Goal: Use online tool/utility: Utilize a website feature to perform a specific function

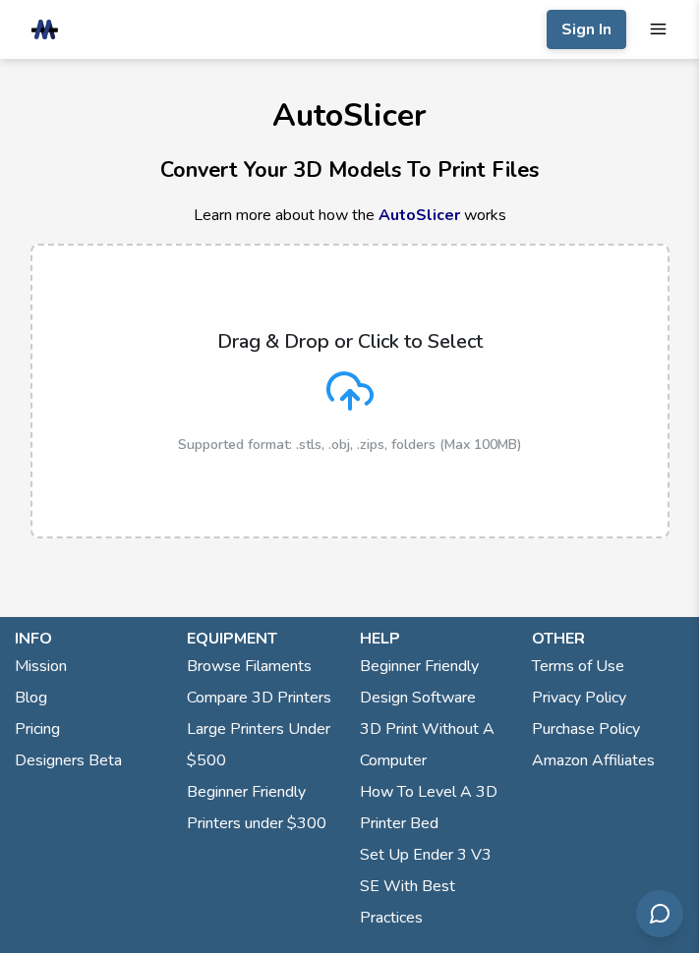
click at [548, 475] on label "Drag & Drop or Click to Select Supported format: .stls, .obj, .zips, folders (M…" at bounding box center [349, 391] width 639 height 295
click at [0, 0] on input "Drag & Drop or Click to Select Supported format: .stls, .obj, .zips, folders (M…" at bounding box center [0, 0] width 0 height 0
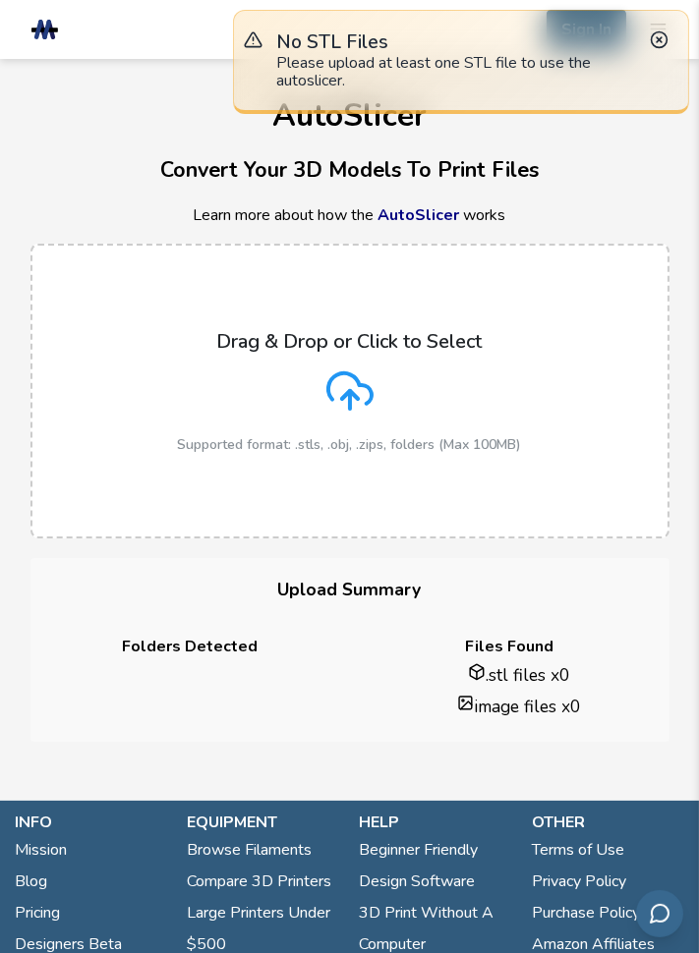
click at [490, 373] on div "Drag & Drop or Click to Select Supported format: .stls, .obj, .zips, folders (M…" at bounding box center [350, 391] width 344 height 123
click at [0, 0] on input "Drag & Drop or Click to Select Supported format: .stls, .obj, .zips, folders (M…" at bounding box center [0, 0] width 0 height 0
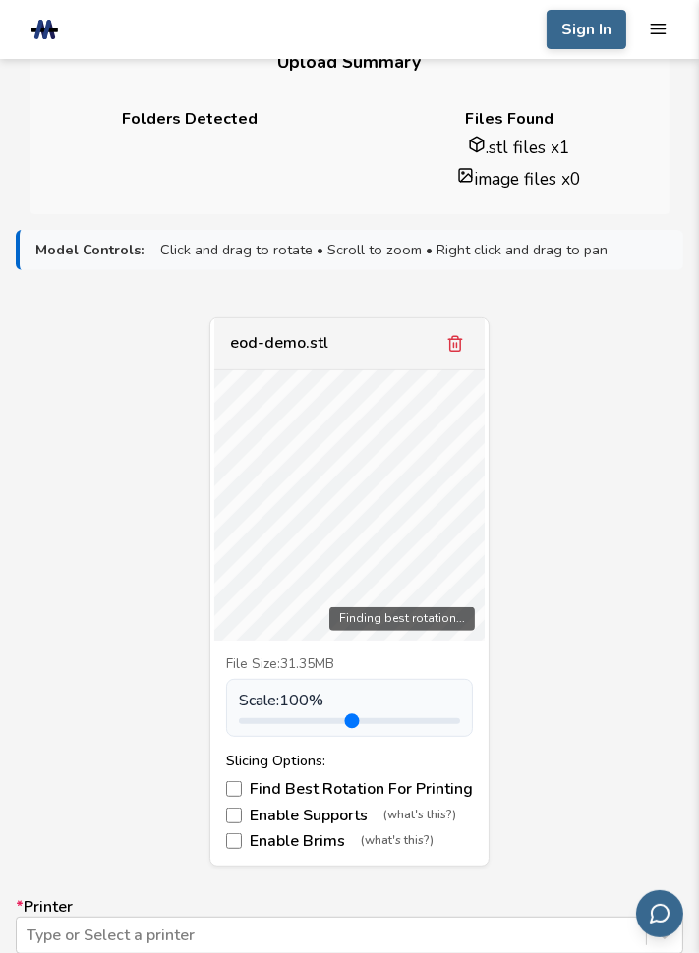
scroll to position [529, 0]
click at [652, 758] on div "eod-demo.stl Finding best rotation... File Size: 31.35MB Scale: 100 % Slicing O…" at bounding box center [349, 591] width 667 height 550
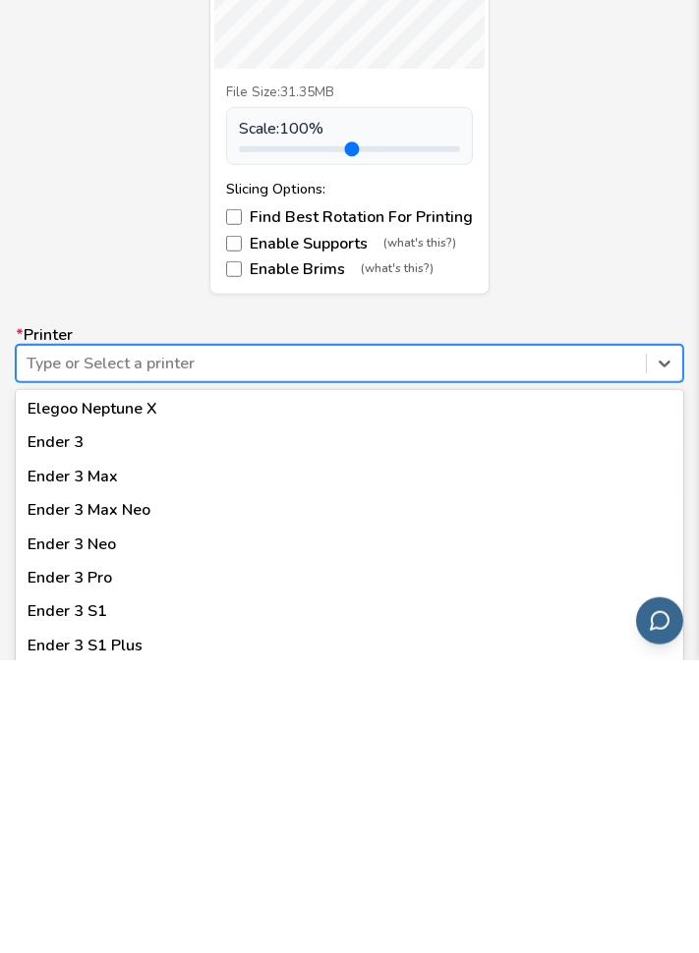
scroll to position [1150, 0]
click at [77, 726] on div "Ender 3" at bounding box center [349, 735] width 667 height 33
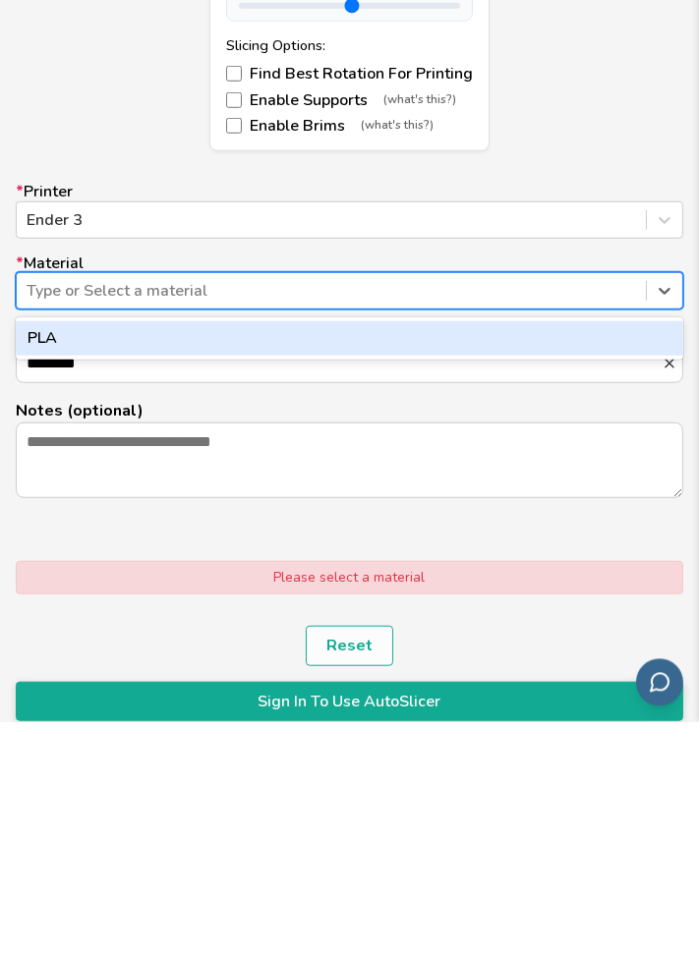
scroll to position [1012, 0]
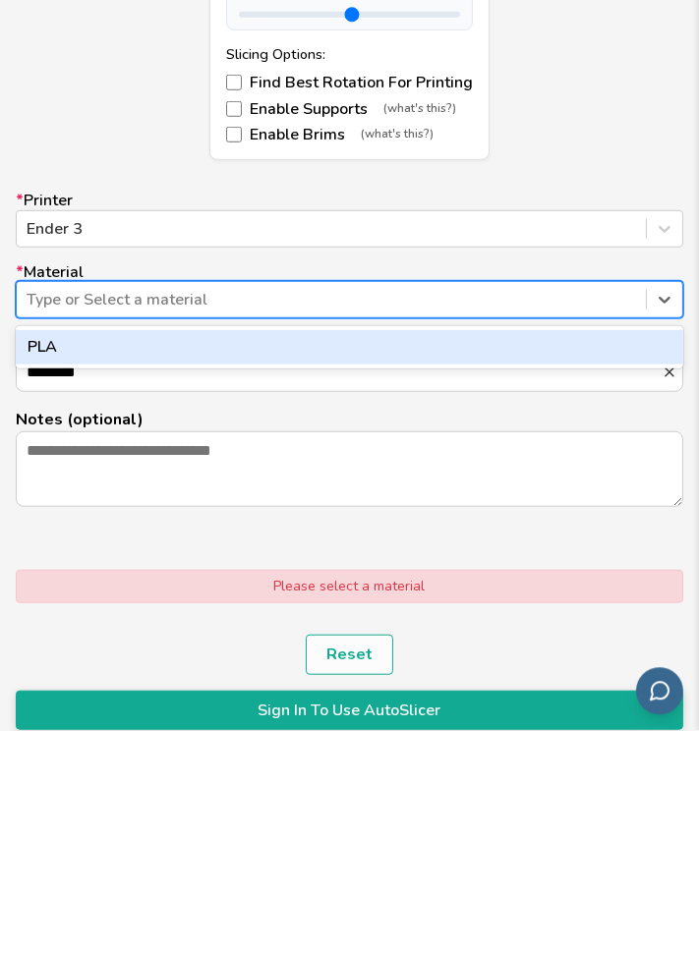
click at [466, 587] on div "PLA" at bounding box center [349, 568] width 667 height 41
click at [492, 567] on div "PLA" at bounding box center [349, 568] width 667 height 33
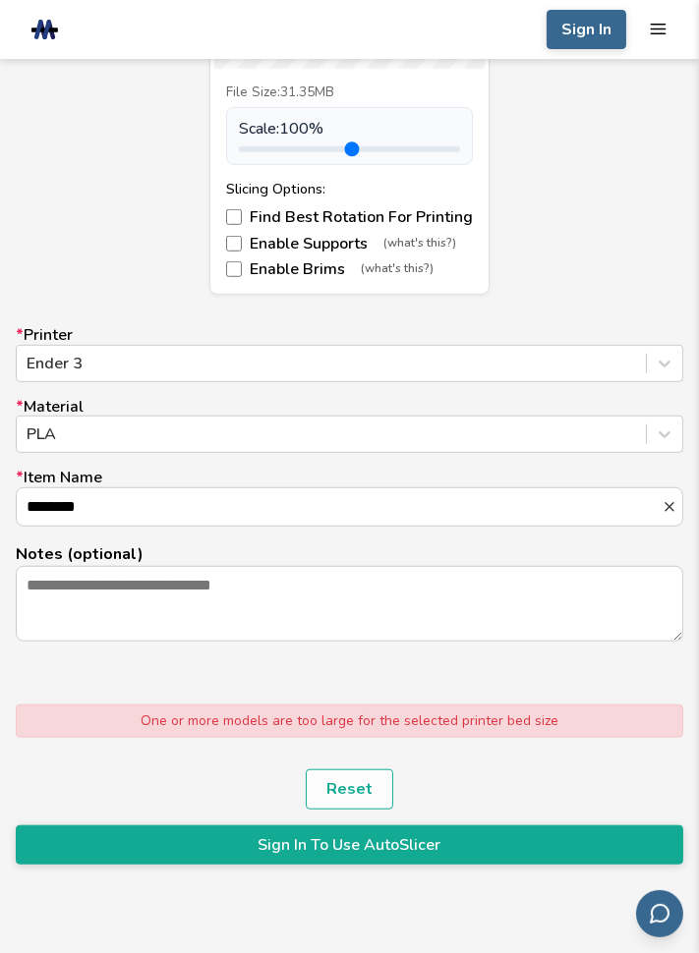
scroll to position [1100, 0]
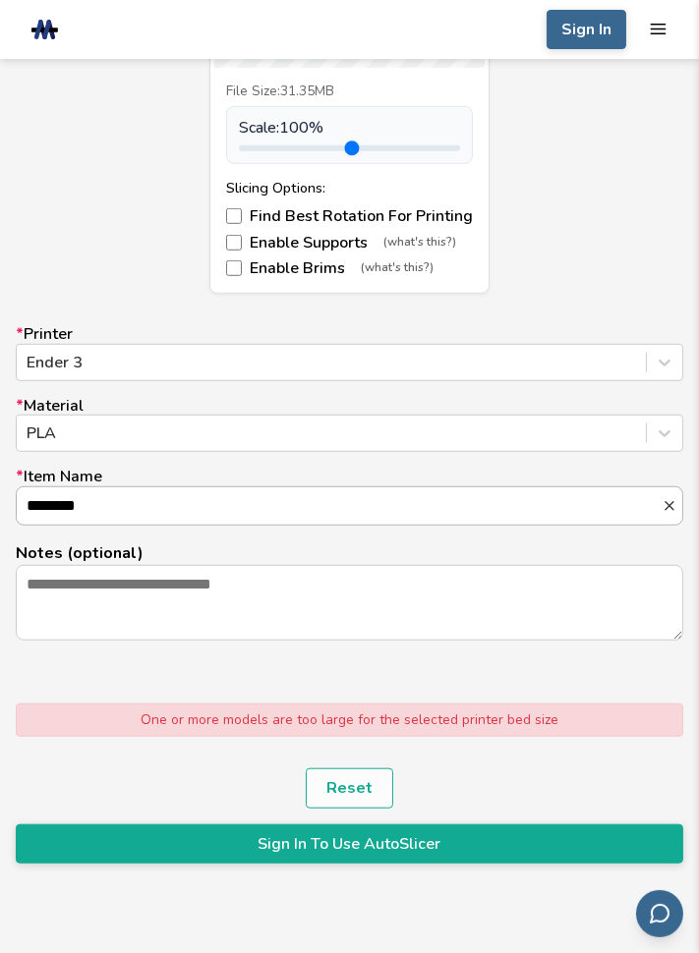
click at [669, 507] on icon "button" at bounding box center [669, 506] width 16 height 16
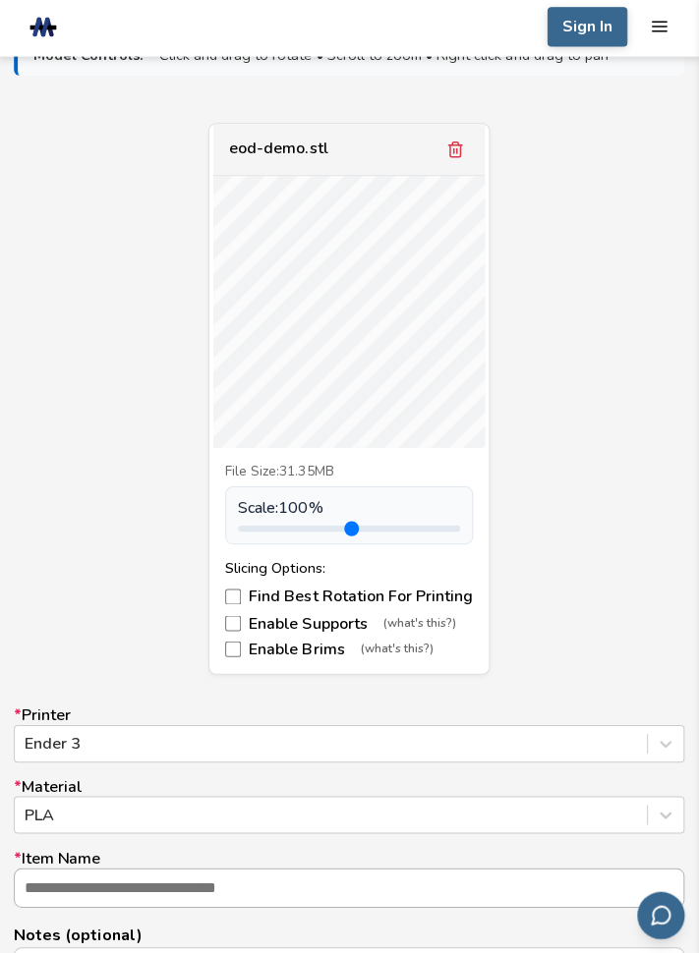
scroll to position [720, 0]
click at [409, 652] on span "(what's this?)" at bounding box center [397, 649] width 73 height 14
click at [440, 620] on span "(what's this?)" at bounding box center [419, 623] width 73 height 14
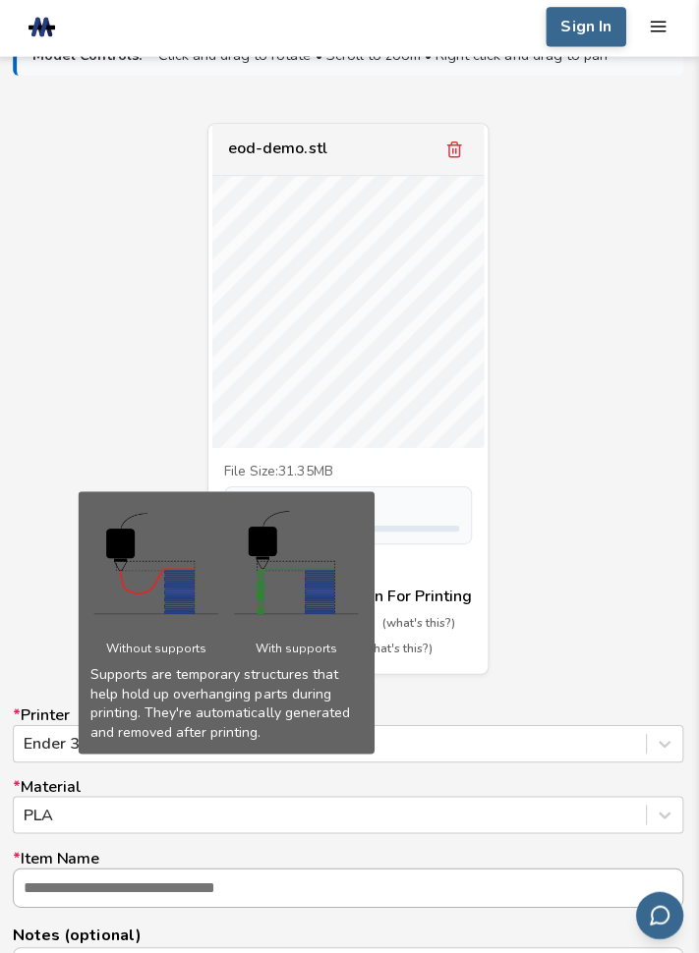
click at [441, 621] on span "(what's this?)" at bounding box center [419, 623] width 73 height 14
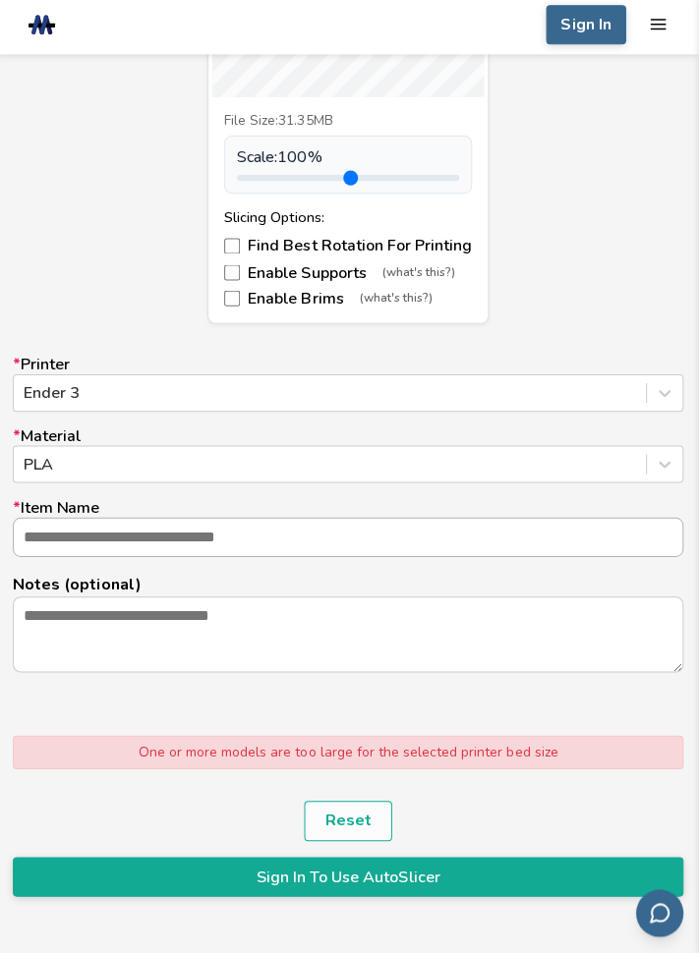
scroll to position [1074, 0]
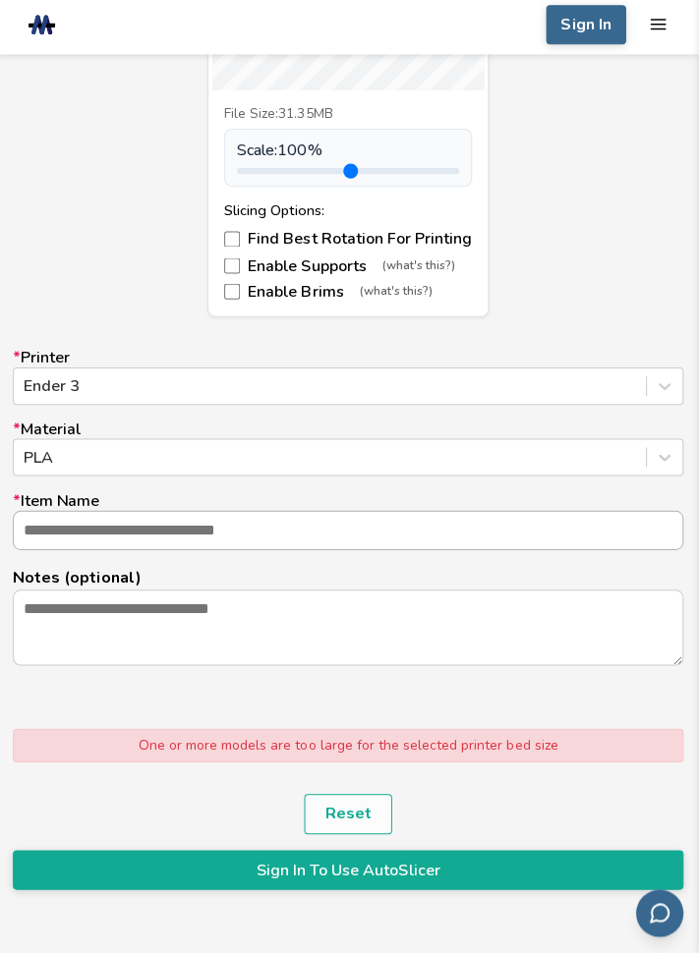
click at [625, 535] on input "* Item Name" at bounding box center [349, 532] width 665 height 37
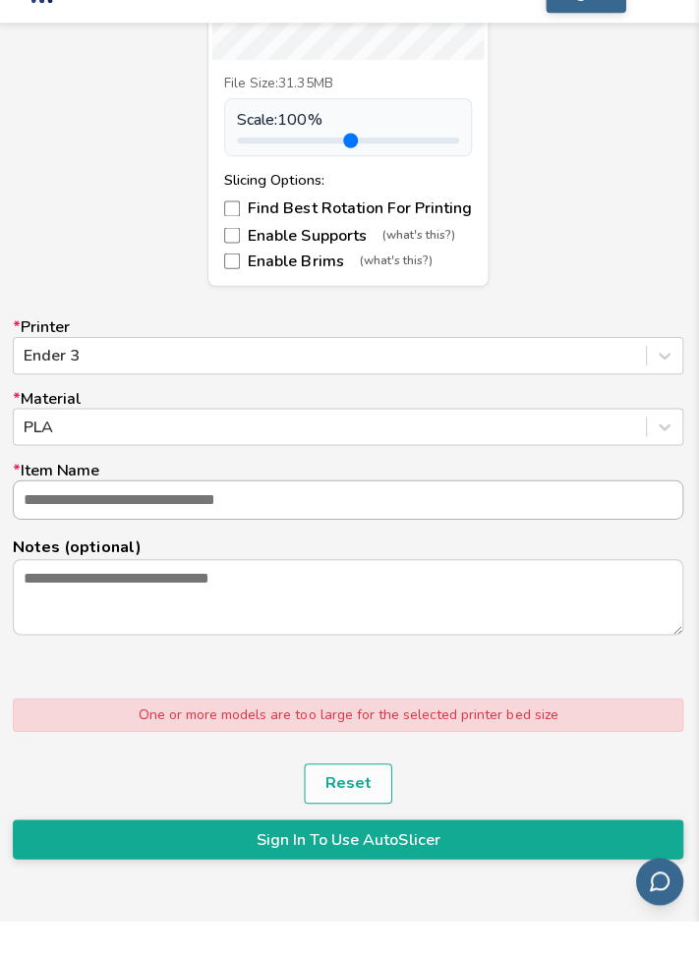
scroll to position [1082, 0]
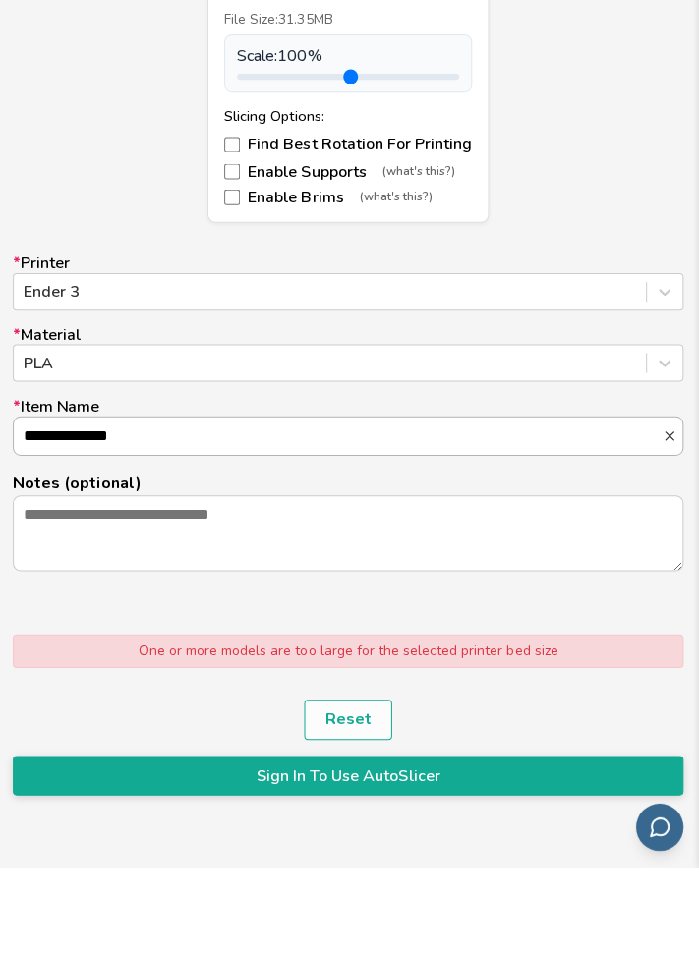
type input "**********"
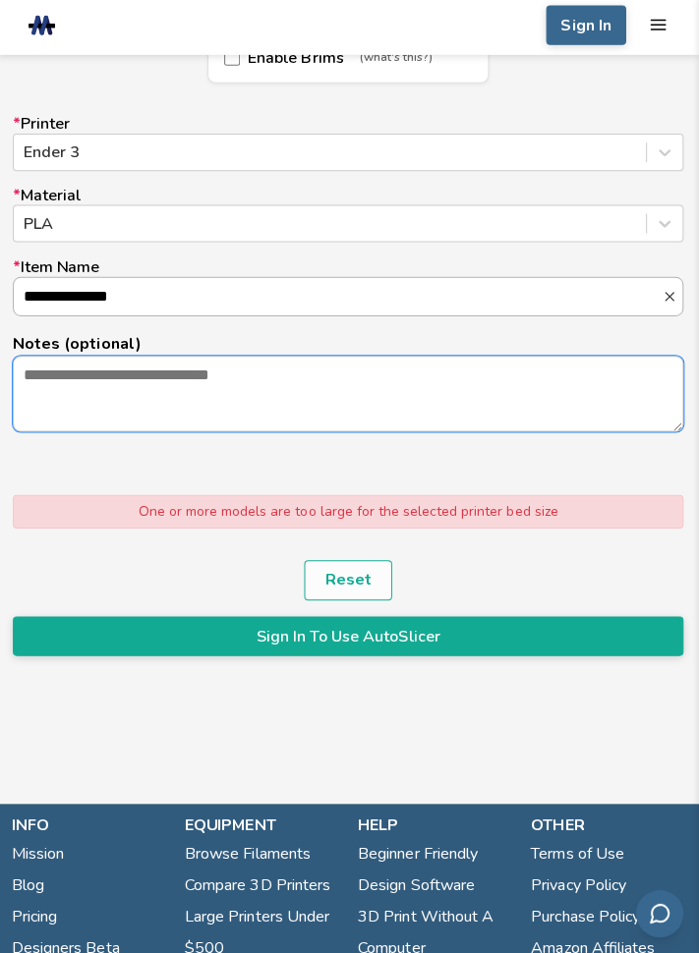
scroll to position [1313, 0]
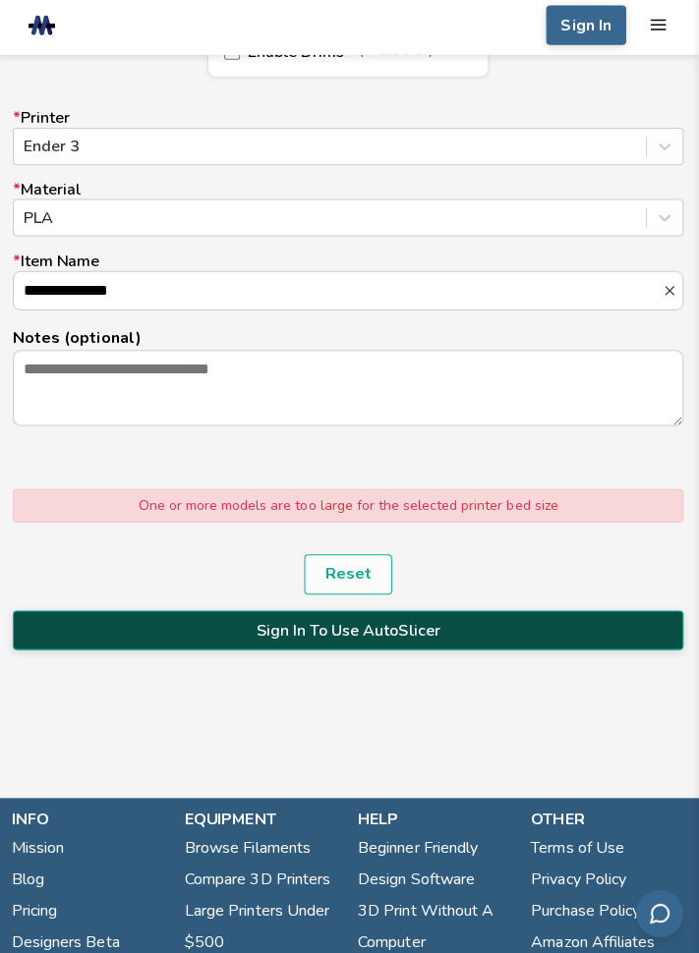
click at [591, 618] on button "Sign In To Use AutoSlicer" at bounding box center [349, 631] width 667 height 39
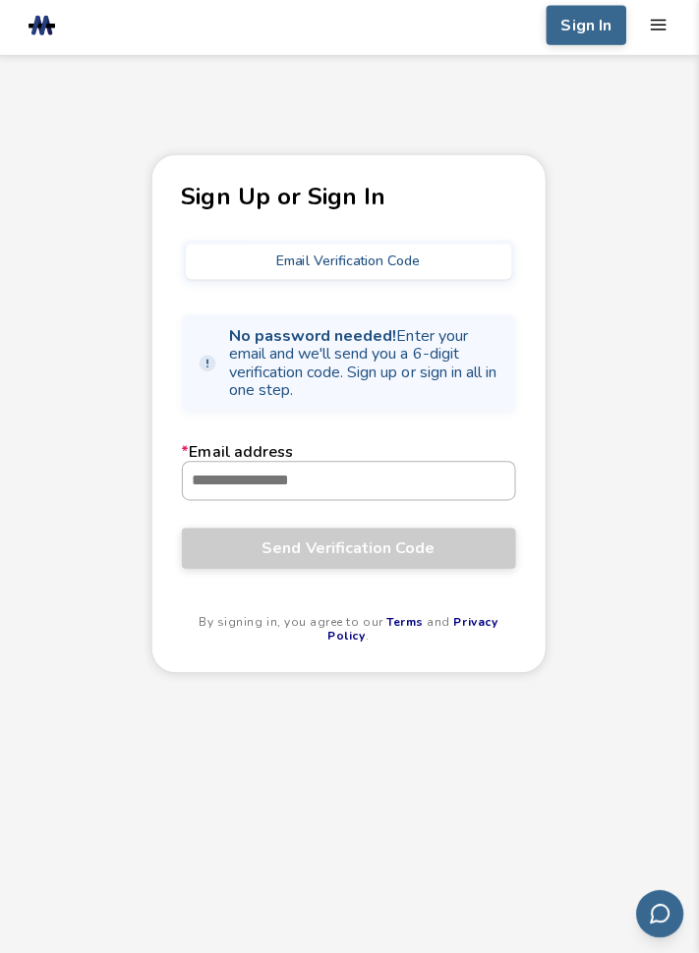
click at [239, 480] on input "* Email address" at bounding box center [350, 482] width 330 height 37
type input "**********"
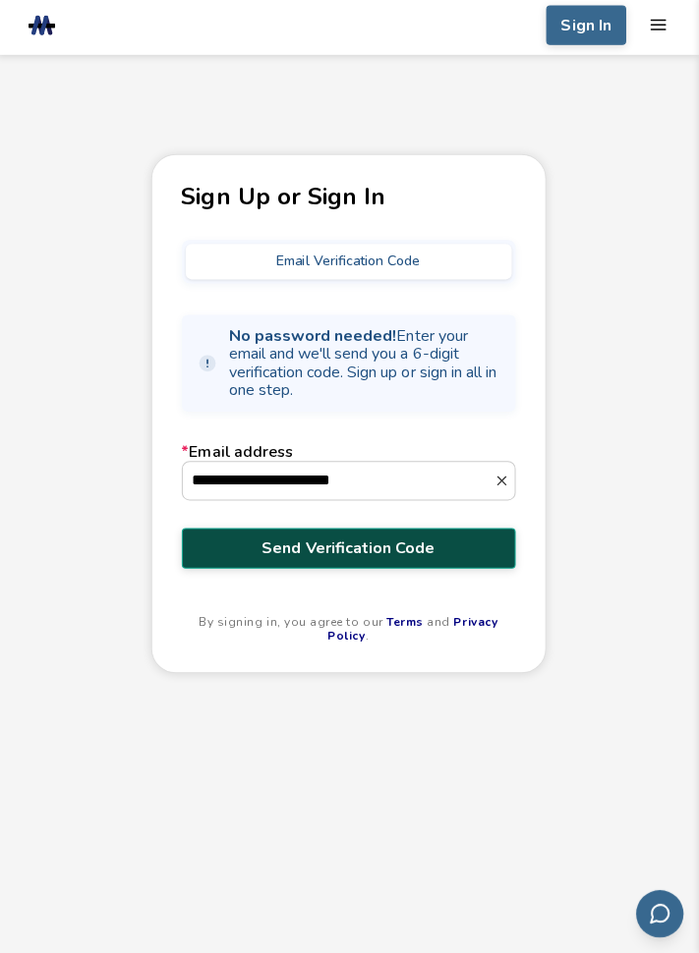
click at [471, 554] on span "Send Verification Code" at bounding box center [349, 549] width 303 height 18
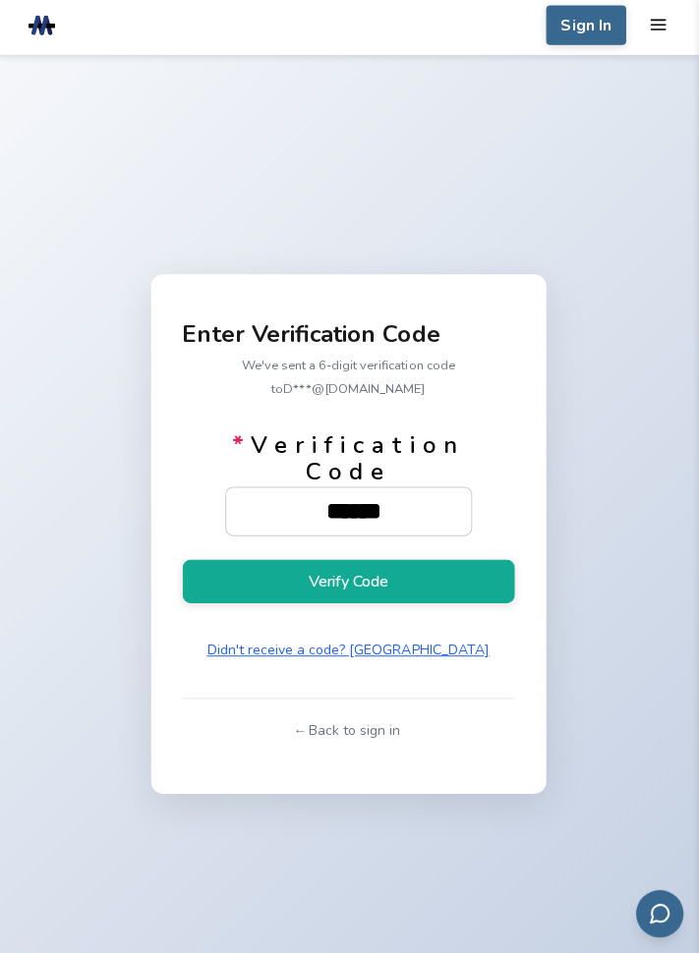
type input "******"
click at [185, 561] on button "Verify Code" at bounding box center [350, 582] width 330 height 43
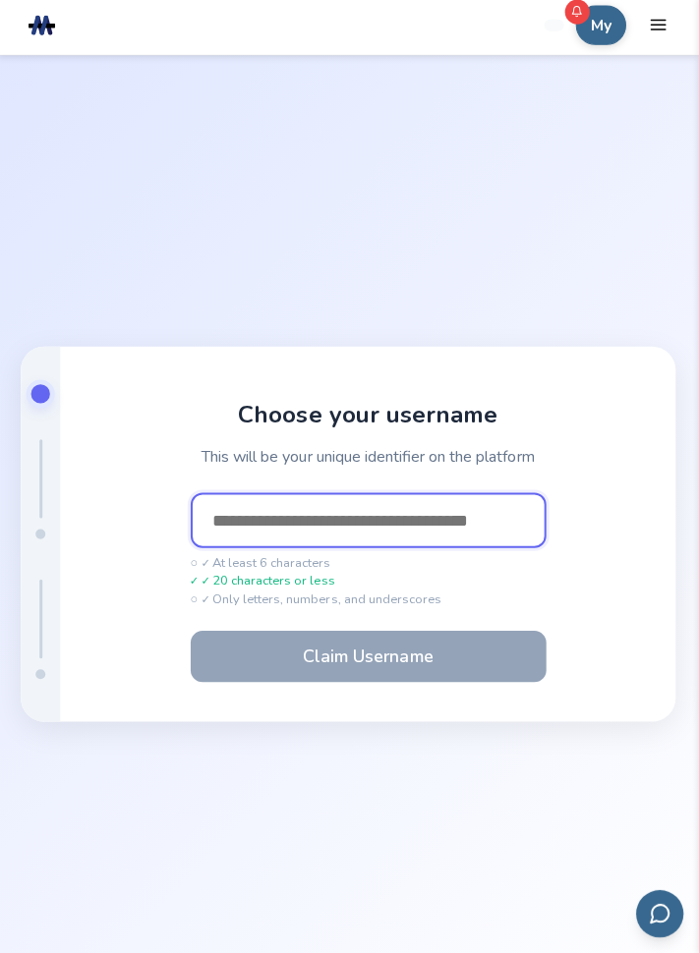
click at [272, 543] on input "text" at bounding box center [370, 521] width 354 height 55
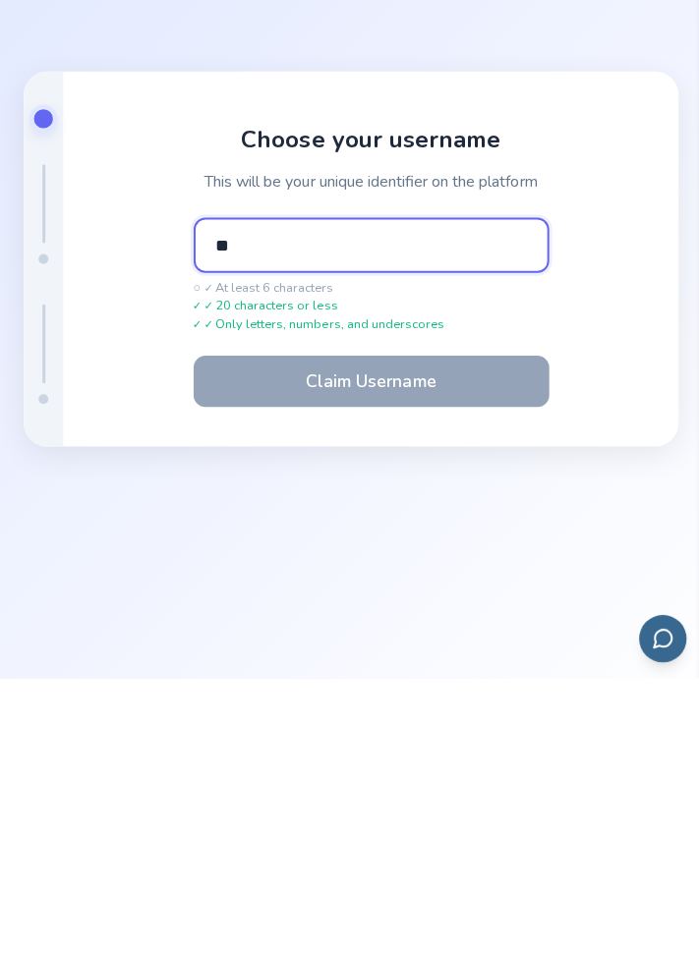
type input "*"
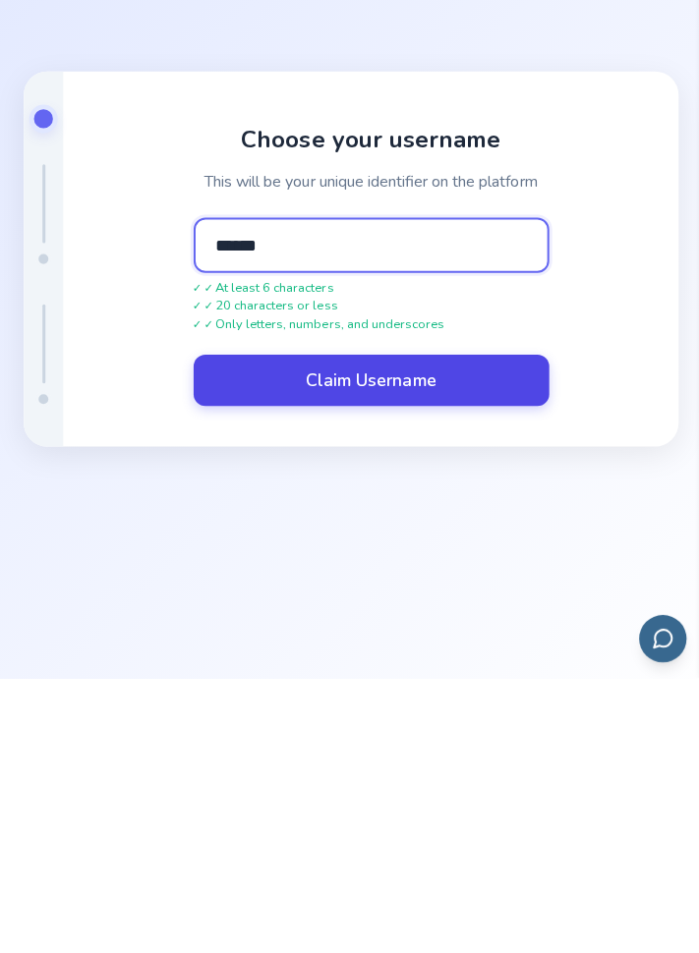
type input "******"
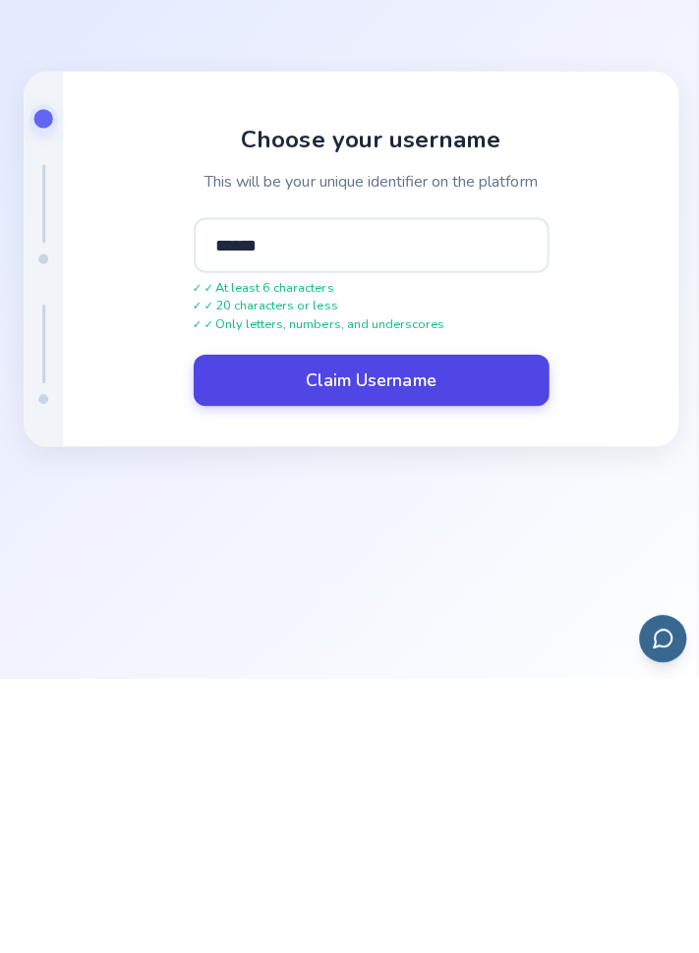
click at [487, 682] on button "Claim Username" at bounding box center [370, 656] width 354 height 51
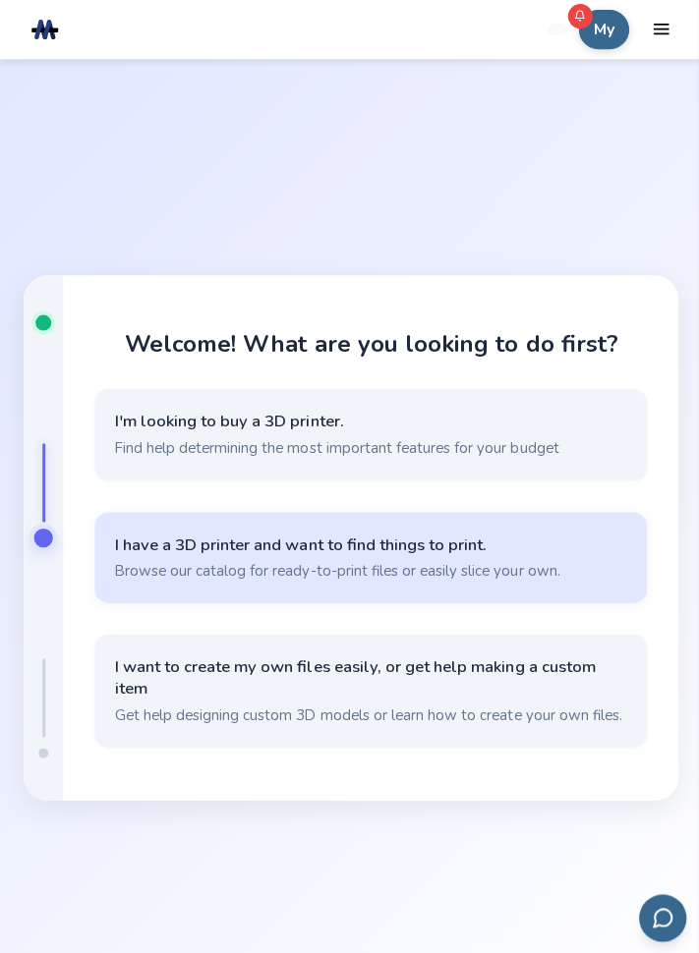
click at [561, 553] on span "I have a 3D printer and want to find things to print." at bounding box center [369, 543] width 510 height 22
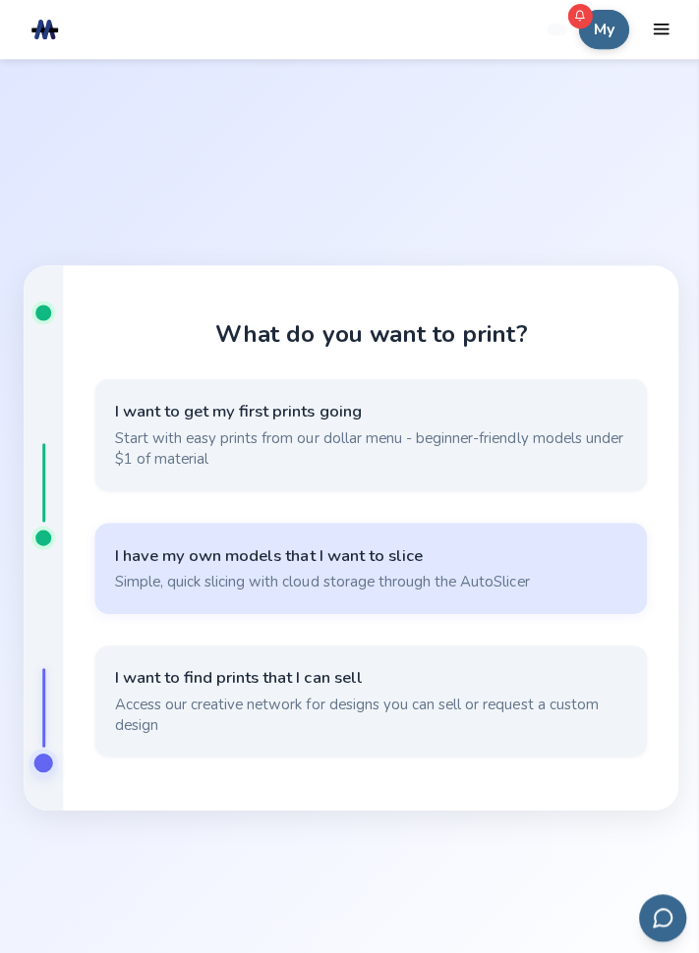
click at [581, 611] on button "I have my own models that I want to slice Simple, quick slicing with cloud stor…" at bounding box center [368, 566] width 549 height 90
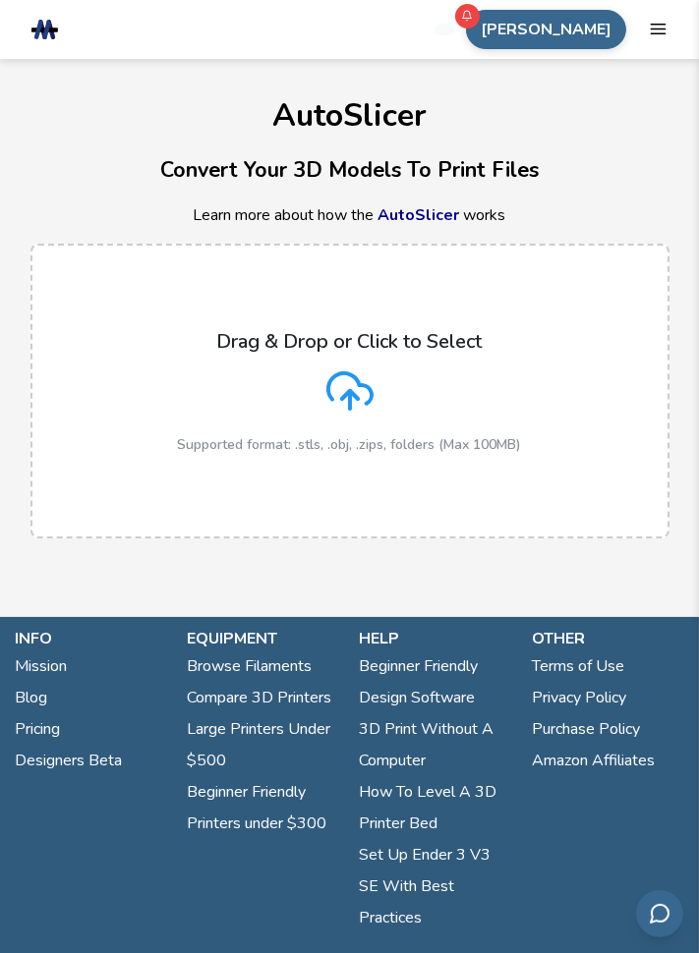
click at [334, 412] on icon at bounding box center [349, 390] width 47 height 47
click at [0, 0] on input "Drag & Drop or Click to Select Supported format: .stls, .obj, .zips, folders (M…" at bounding box center [0, 0] width 0 height 0
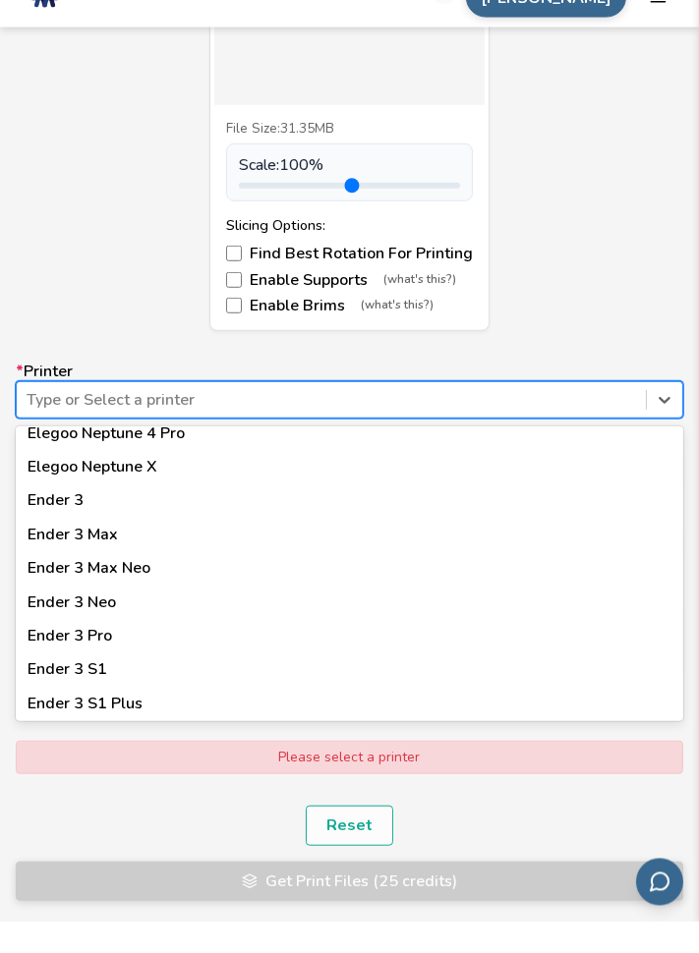
scroll to position [1128, 0]
click at [80, 533] on div "Ender 3" at bounding box center [349, 532] width 667 height 33
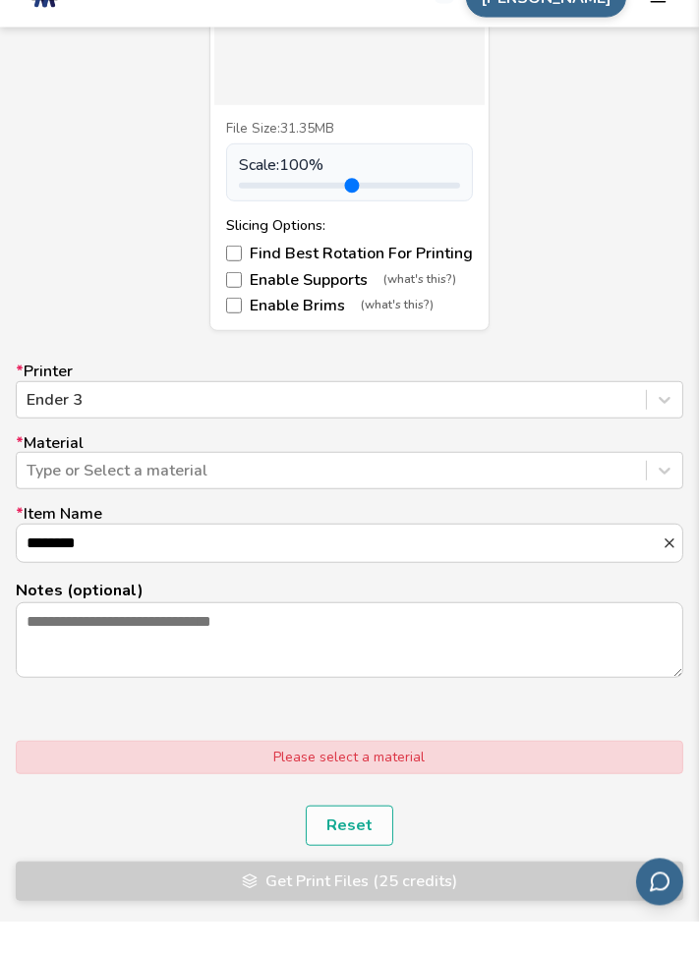
scroll to position [1032, 0]
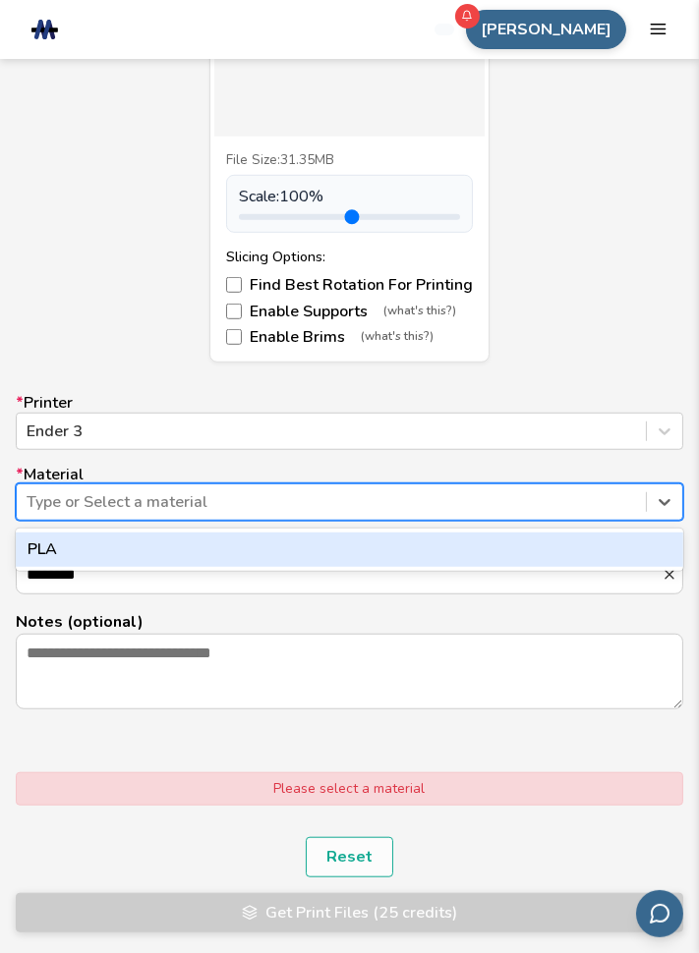
click at [394, 547] on div "PLA" at bounding box center [349, 549] width 667 height 33
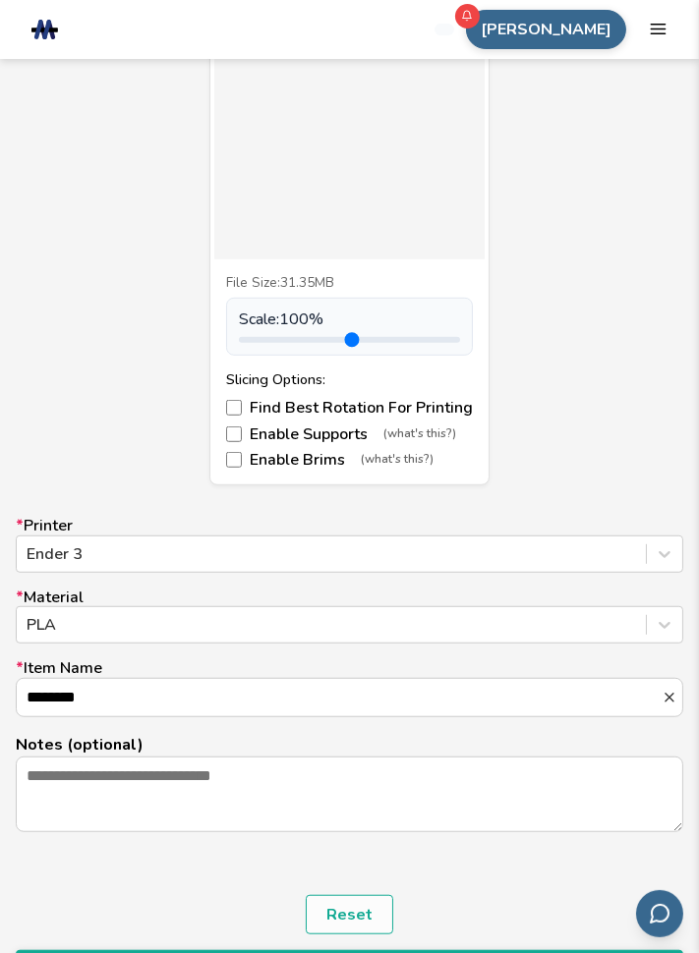
scroll to position [956, 0]
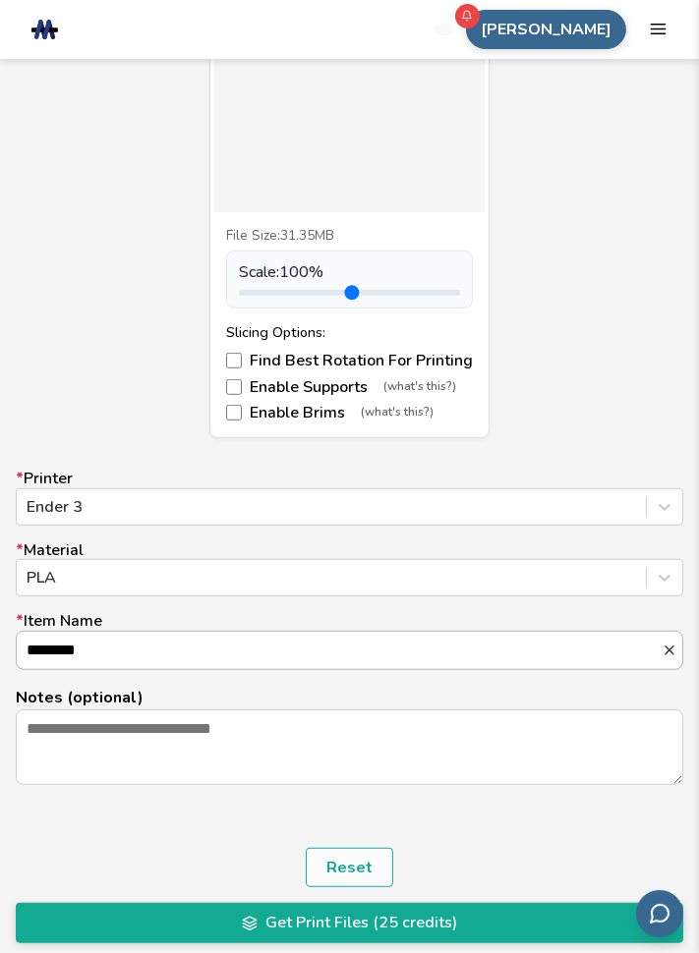
click at [572, 643] on input "********" at bounding box center [339, 650] width 645 height 37
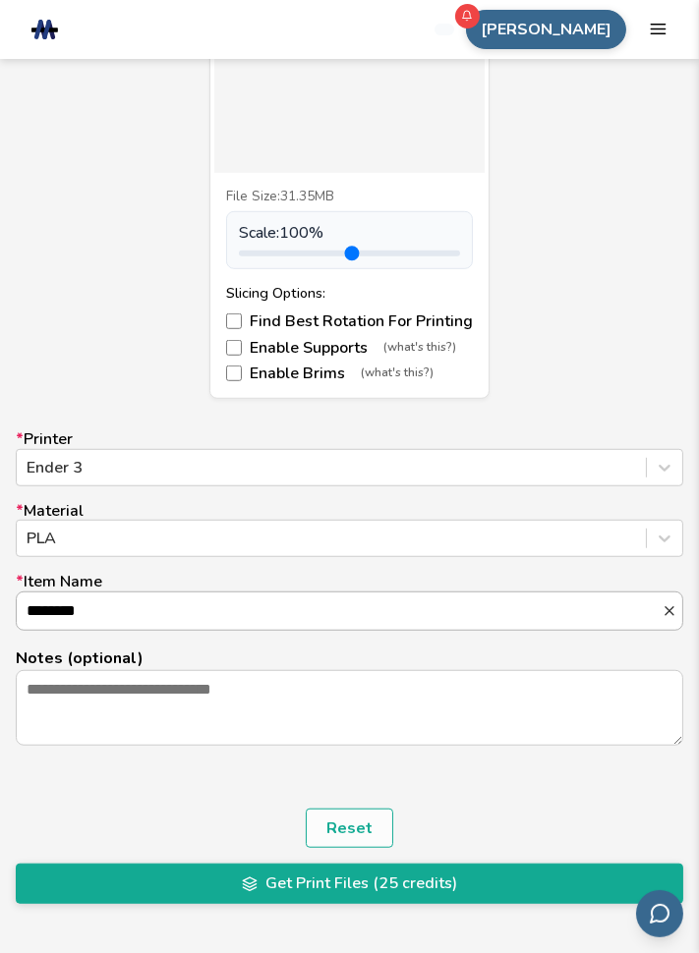
scroll to position [1035, 0]
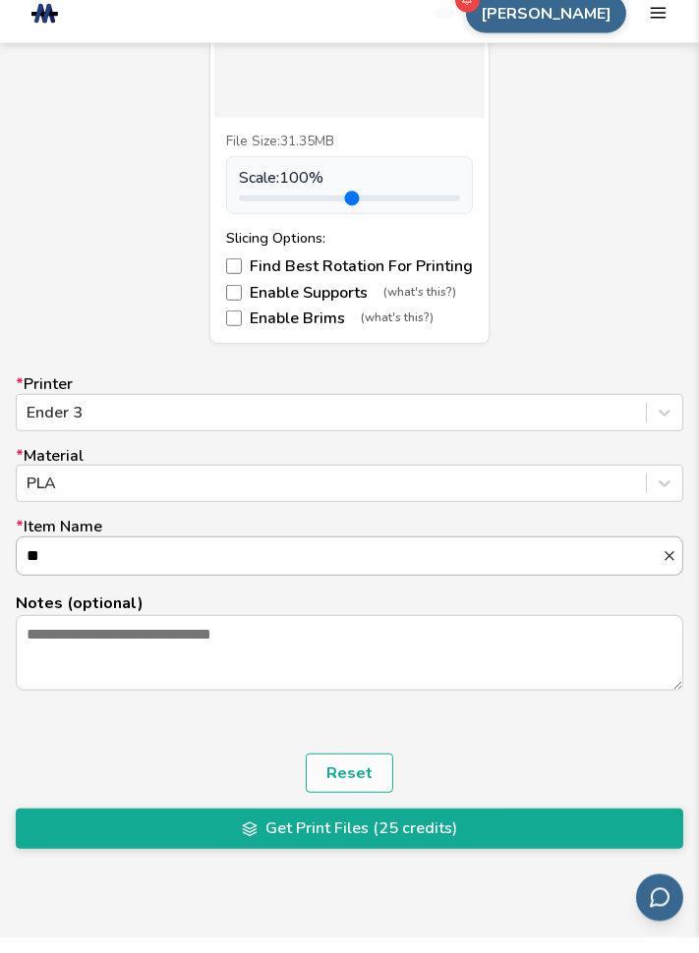
type input "*"
type input "*********"
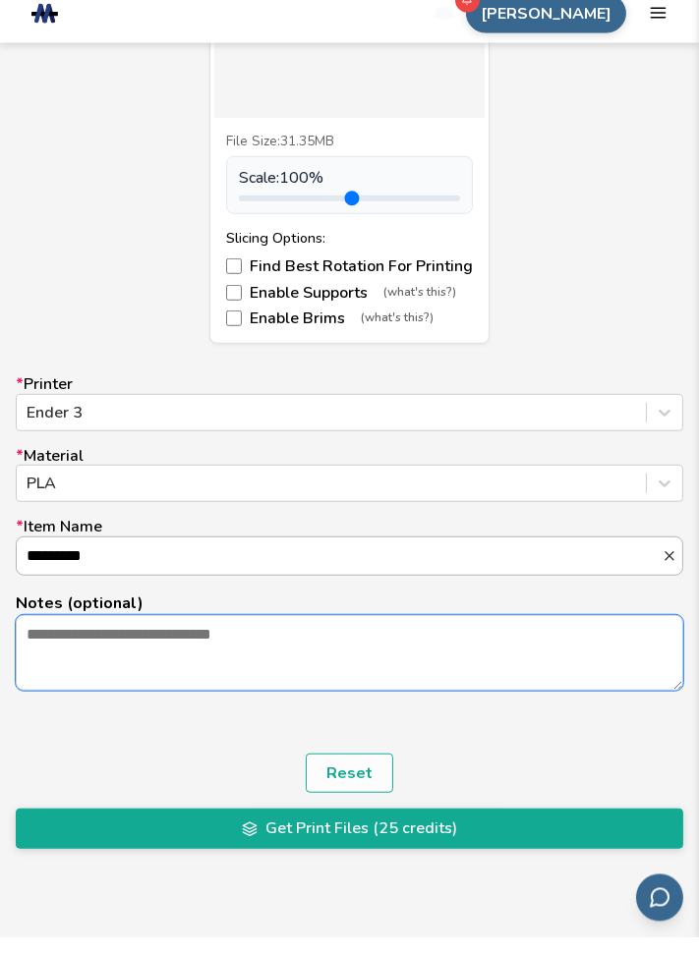
scroll to position [1040, 0]
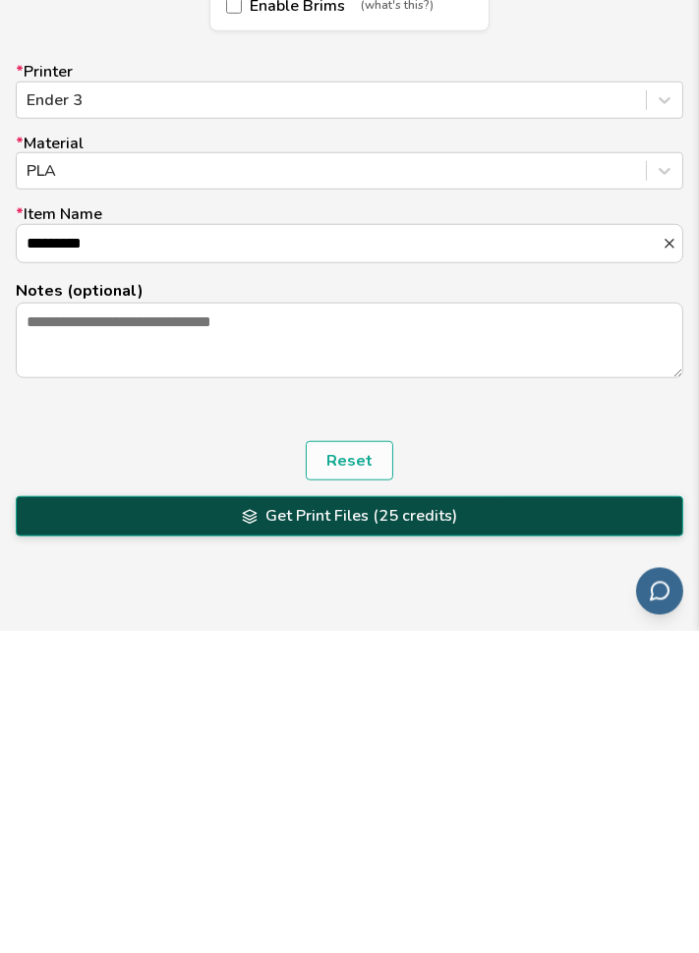
click at [591, 841] on button "Get Print Files (25 credits)" at bounding box center [349, 837] width 667 height 39
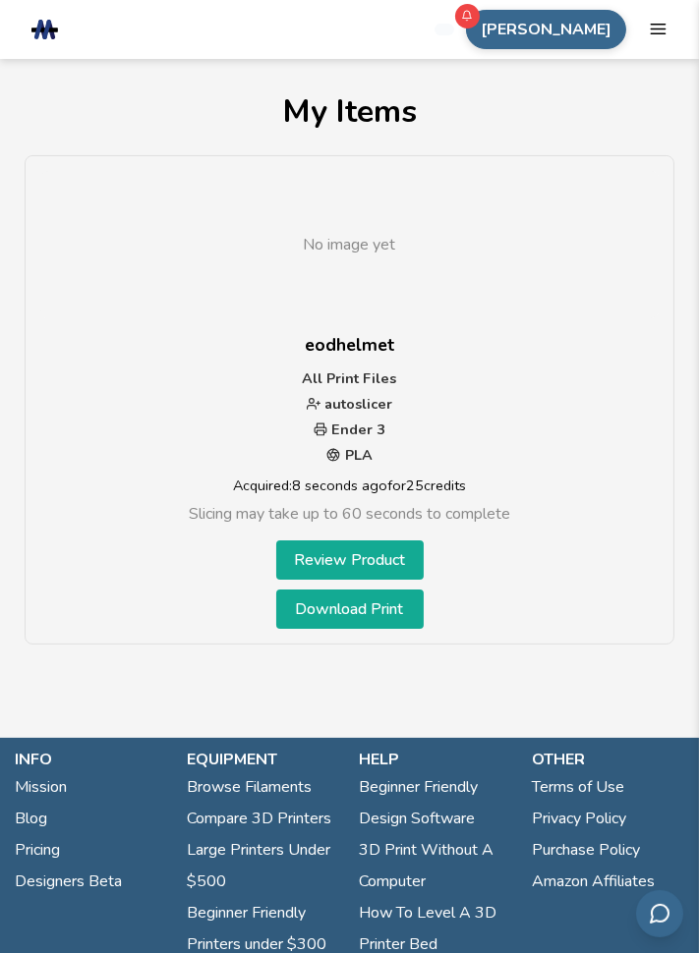
click at [364, 613] on link "Download Print" at bounding box center [349, 609] width 147 height 39
